Goal: Check status: Check status

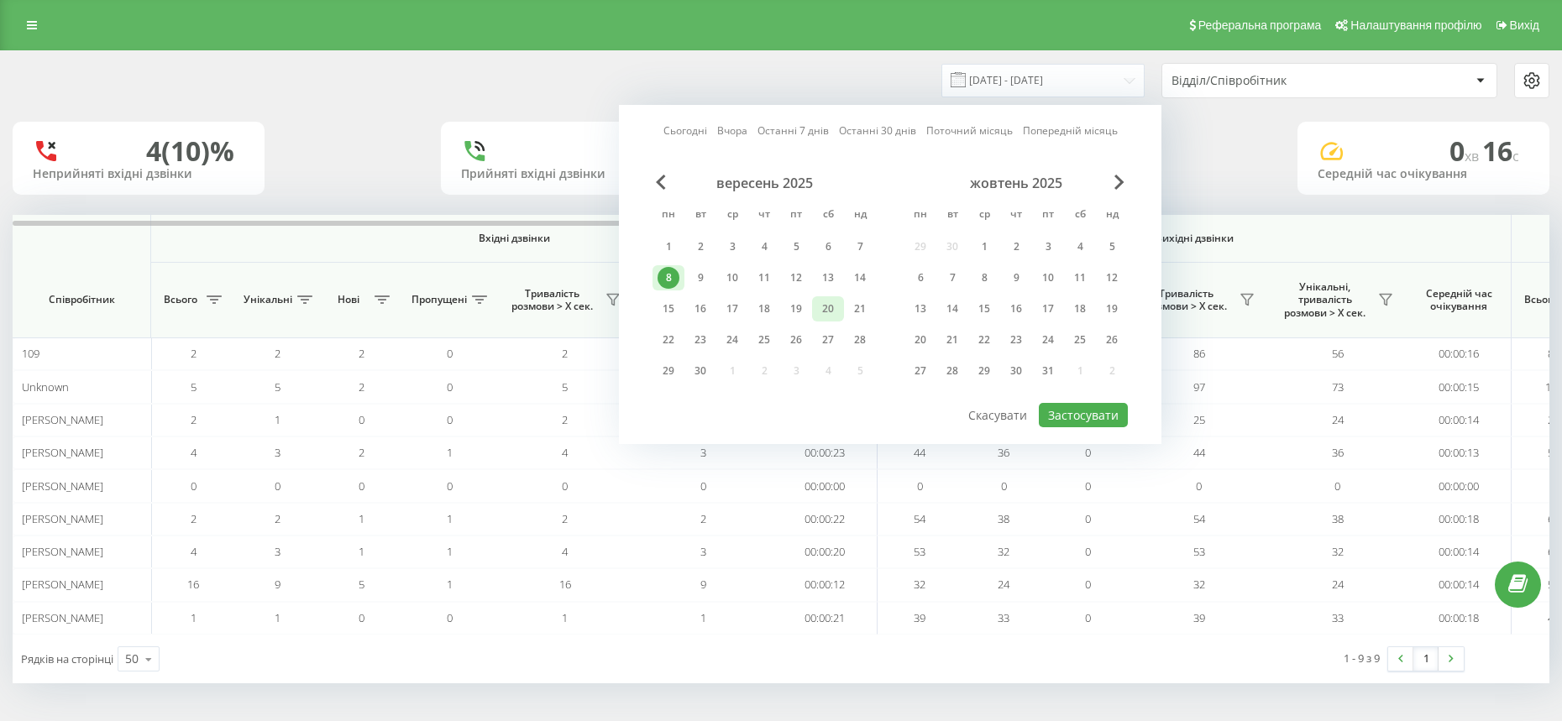
click at [835, 315] on div "20" at bounding box center [828, 309] width 22 height 22
click at [1086, 422] on button "Застосувати" at bounding box center [1083, 415] width 89 height 24
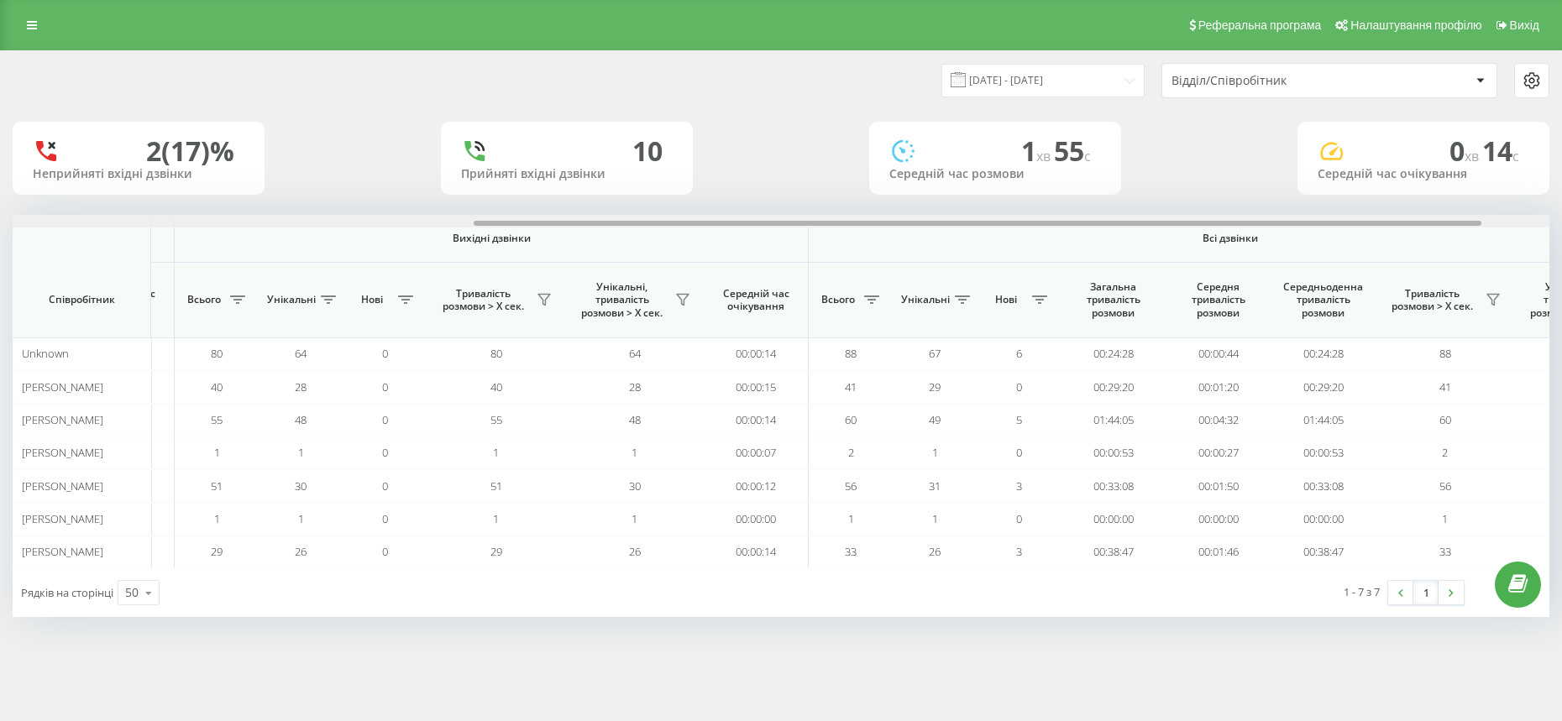
scroll to position [0, 806]
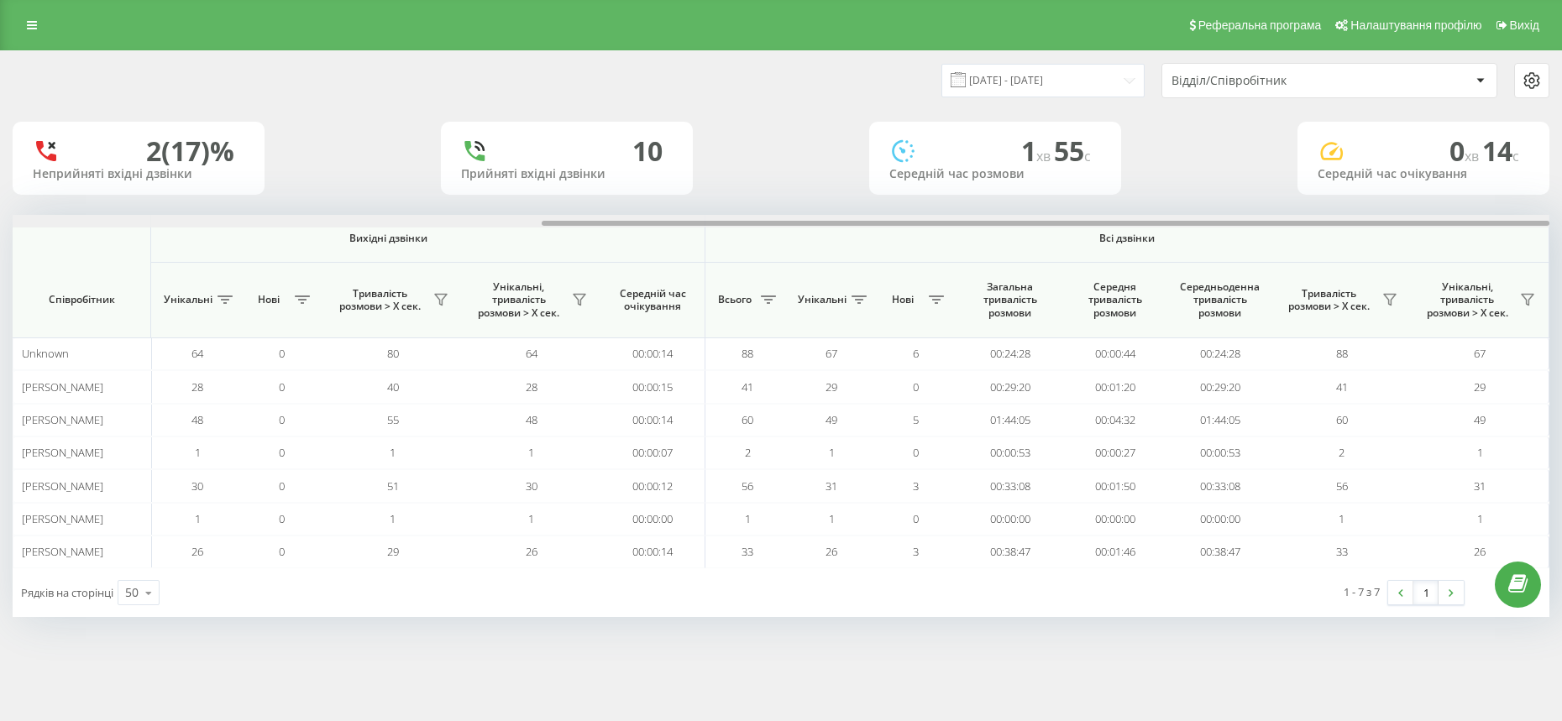
drag, startPoint x: 954, startPoint y: 225, endPoint x: 1513, endPoint y: 203, distance: 559.0
click at [1513, 203] on div "[DATE] - [DATE] Відділ/Співробітник 2 (17)% Неприйняті вхідні дзвінки 10 Прийня…" at bounding box center [781, 334] width 1537 height 566
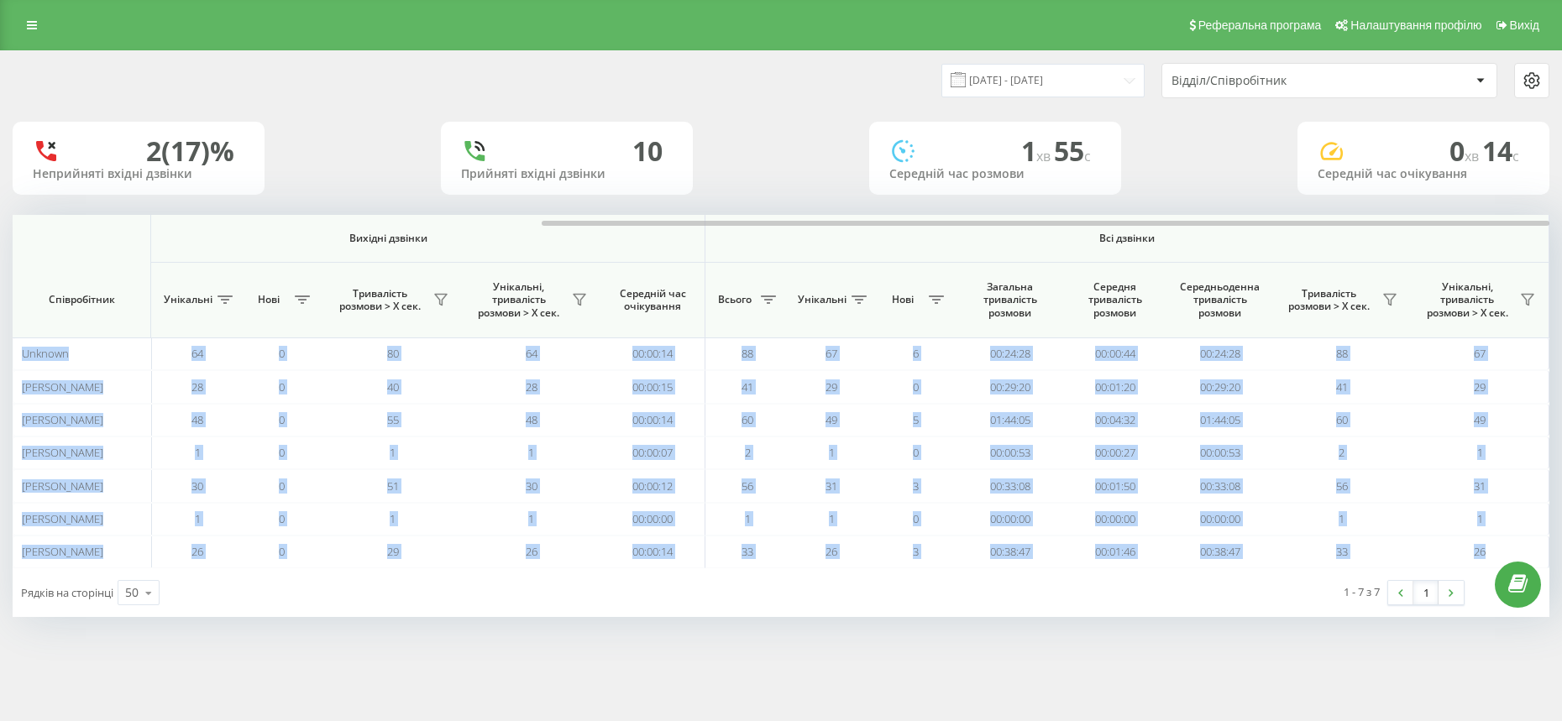
drag, startPoint x: 829, startPoint y: 227, endPoint x: 904, endPoint y: 212, distance: 76.3
click at [904, 212] on div "[DATE] - [DATE] Відділ/Співробітник 2 (17)% Неприйняті вхідні дзвінки 10 Прийня…" at bounding box center [781, 334] width 1537 height 566
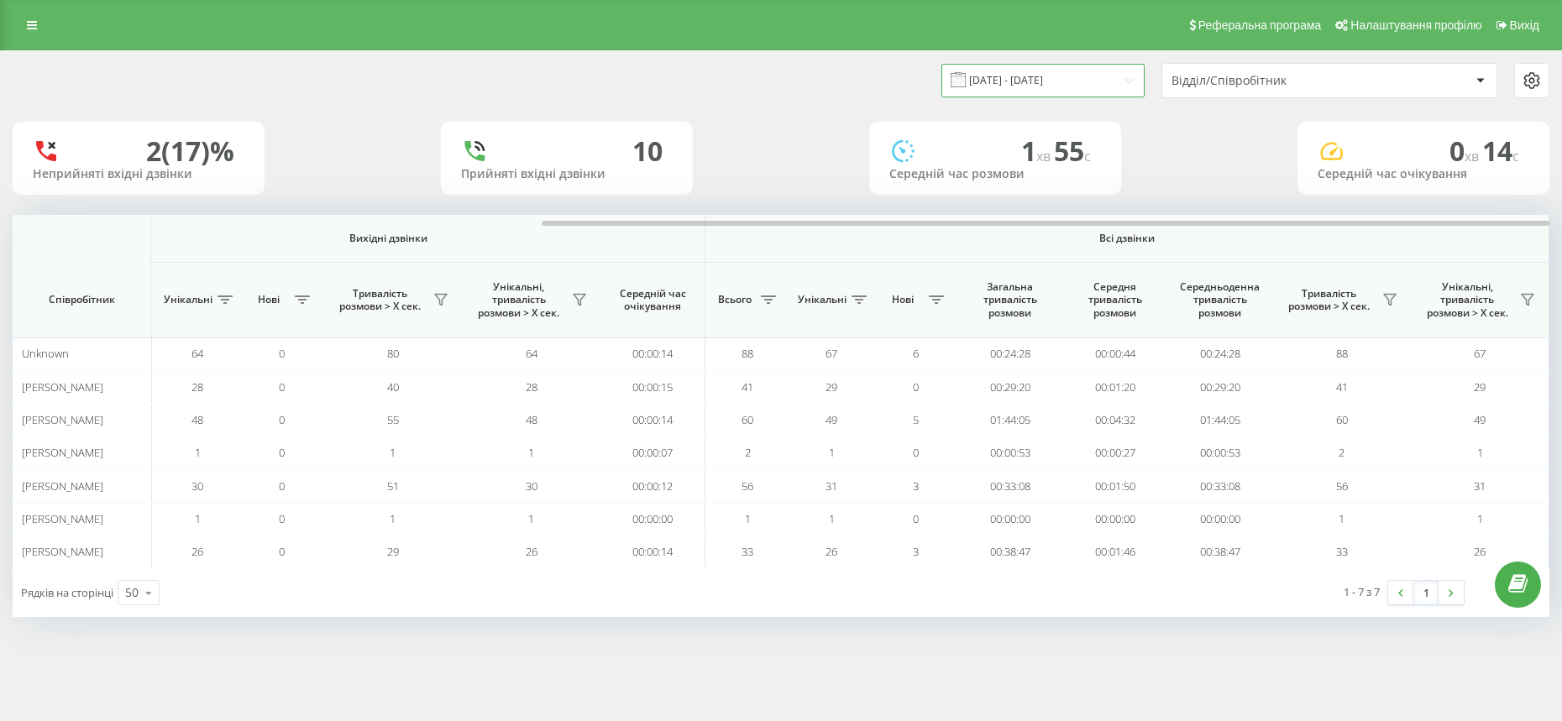
click at [1067, 86] on input "[DATE] - [DATE]" at bounding box center [1043, 80] width 203 height 33
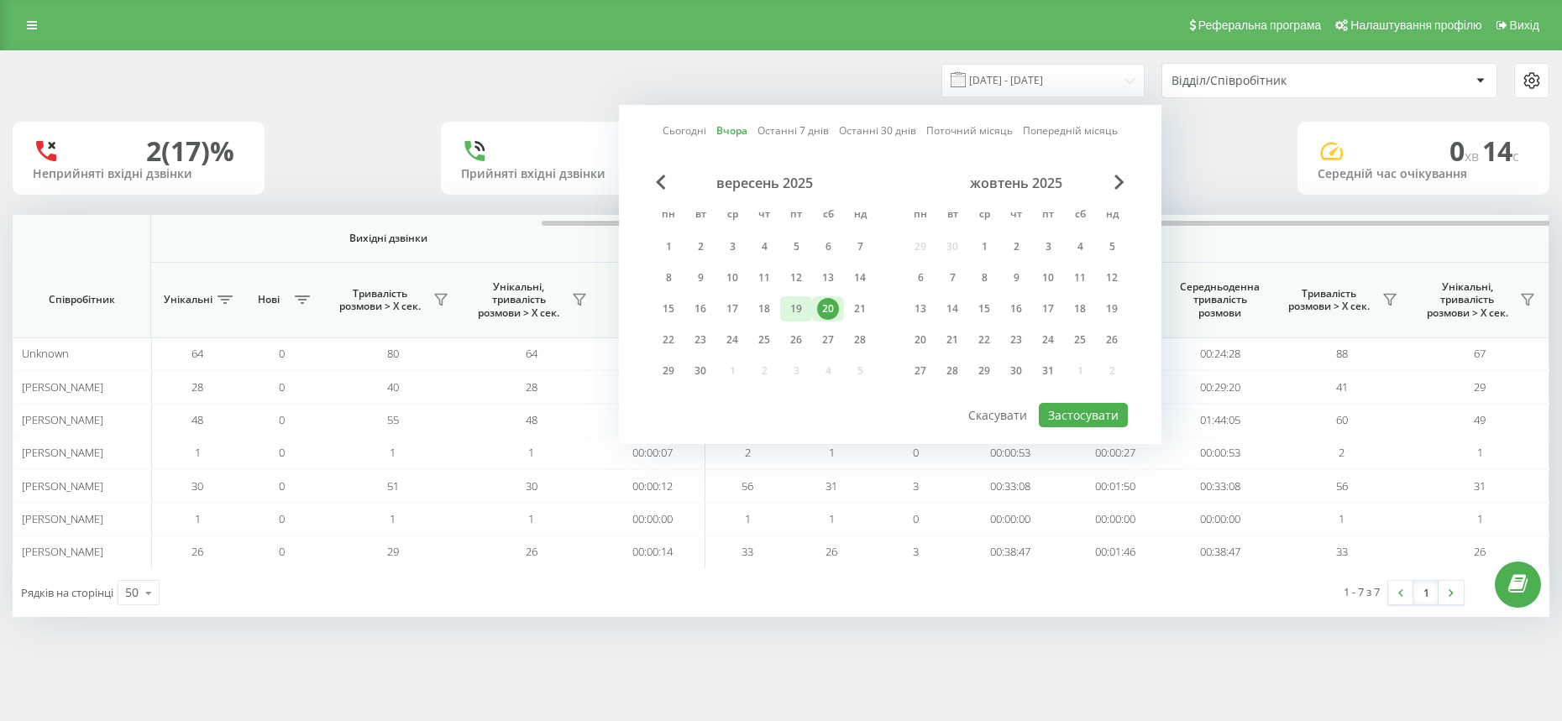
click at [805, 298] on div "19" at bounding box center [796, 309] width 22 height 22
click at [1062, 426] on button "Застосувати" at bounding box center [1083, 415] width 89 height 24
type input "[DATE] - [DATE]"
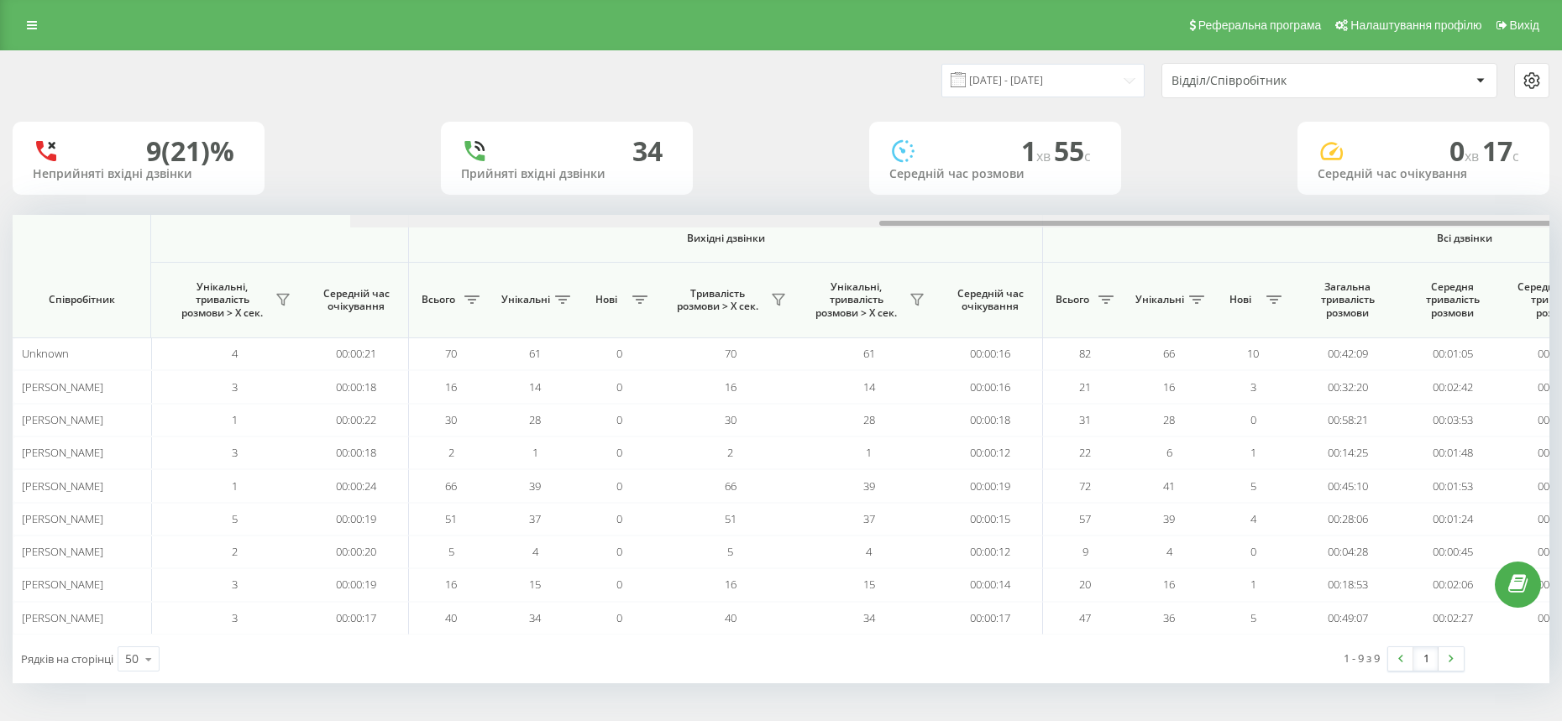
scroll to position [0, 806]
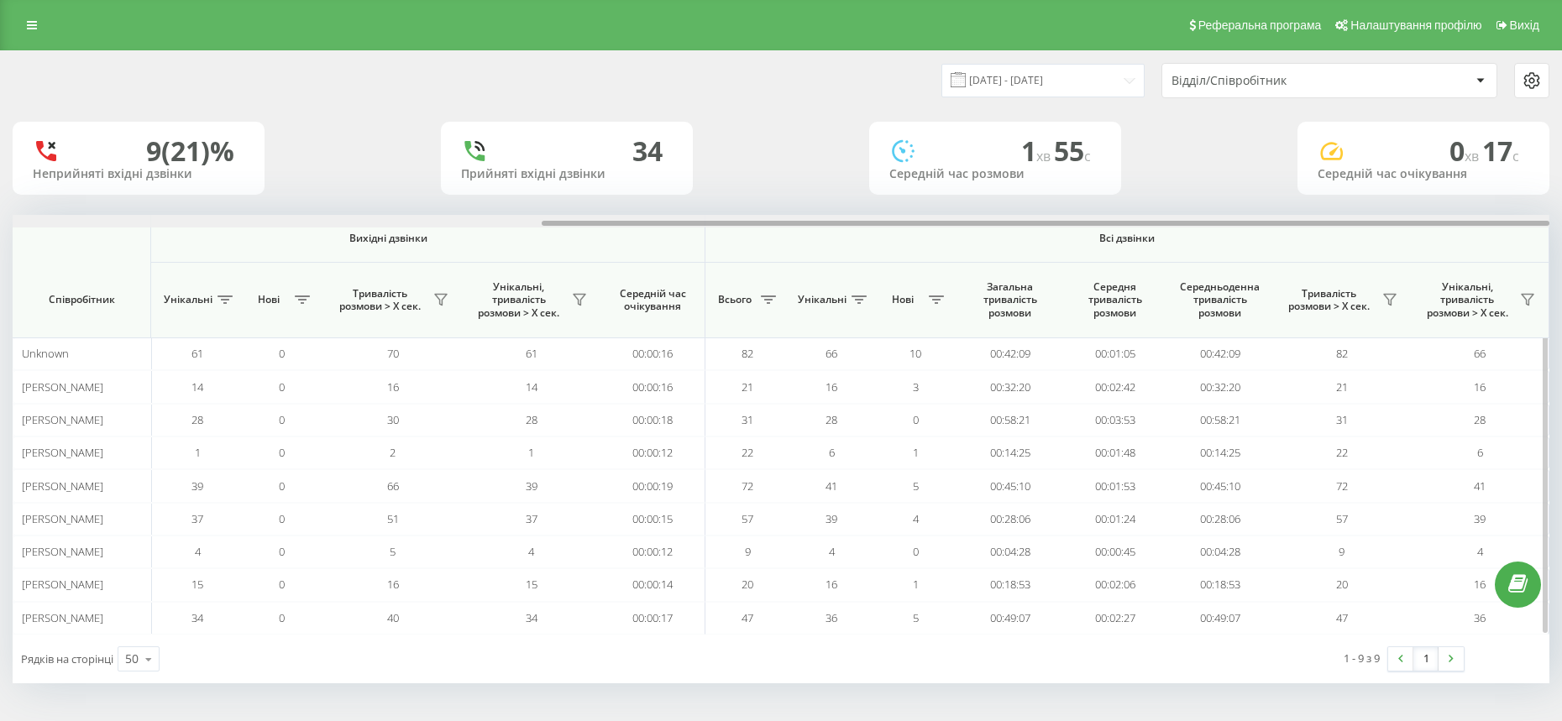
drag, startPoint x: 936, startPoint y: 223, endPoint x: 1539, endPoint y: 216, distance: 603.1
click at [1539, 216] on div at bounding box center [781, 221] width 1537 height 13
drag, startPoint x: 1006, startPoint y: 222, endPoint x: 1565, endPoint y: 218, distance: 558.6
click at [1561, 218] on html "Chernivtsi.bossauto Проекти Chernivtsi.bossauto Центр звернень Аналiтика Співро…" at bounding box center [781, 360] width 1562 height 721
